Goal: Task Accomplishment & Management: Manage account settings

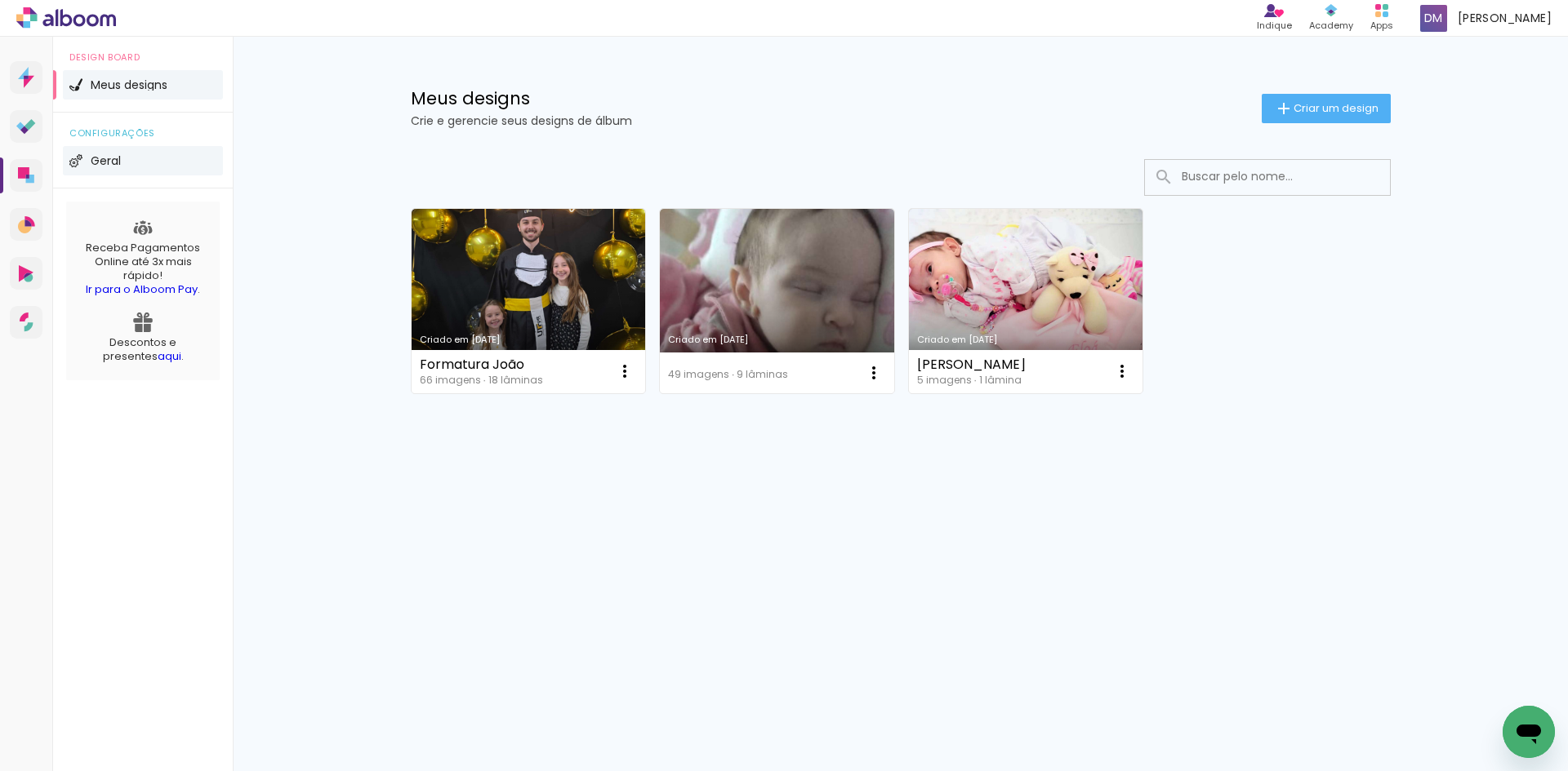
click at [100, 159] on span "Geral" at bounding box center [105, 161] width 30 height 12
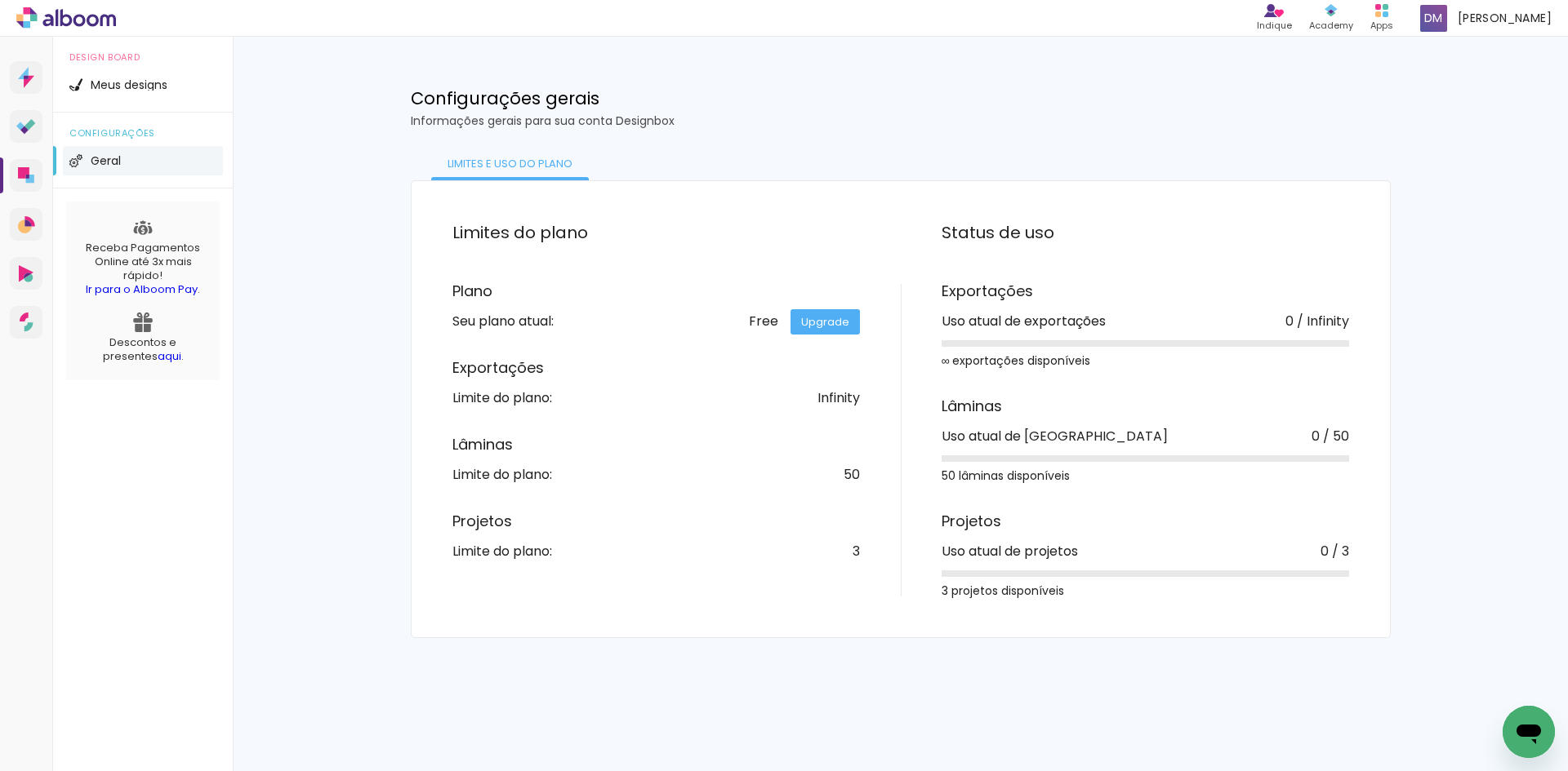
click at [131, 113] on div "configurações Geral" at bounding box center [142, 150] width 180 height 76
click at [134, 91] on li "Meus designs" at bounding box center [142, 85] width 160 height 30
